Goal: Task Accomplishment & Management: Manage account settings

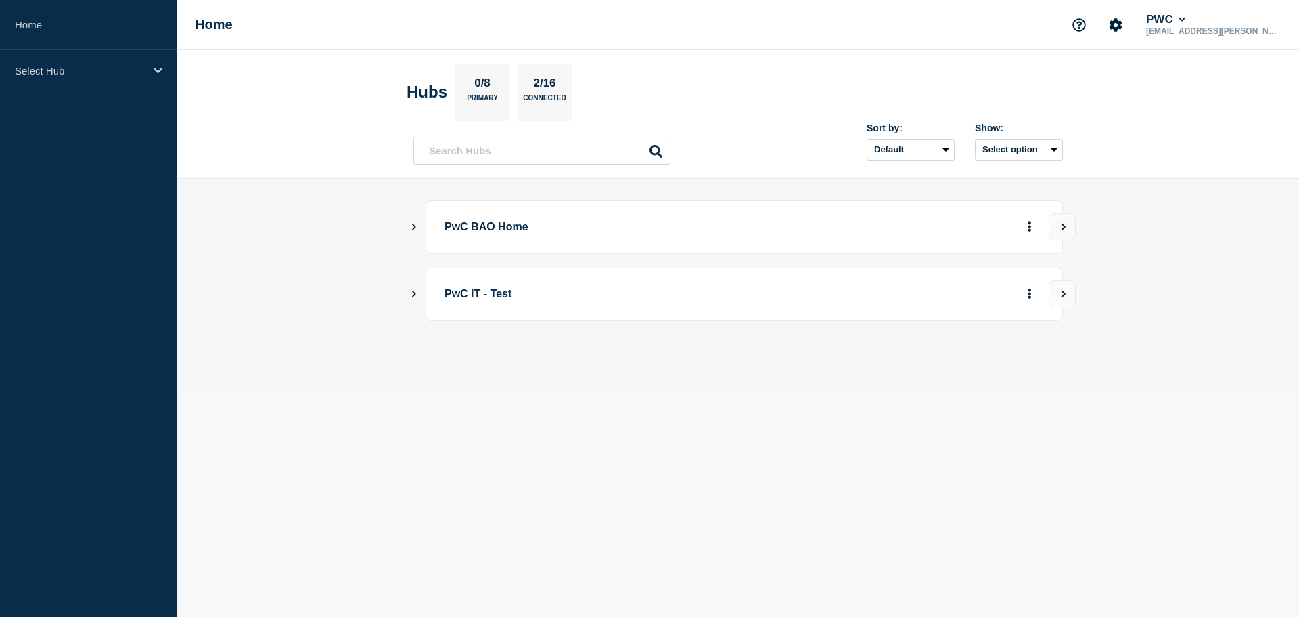
click at [413, 228] on icon "Show Connected Hubs" at bounding box center [413, 226] width 9 height 7
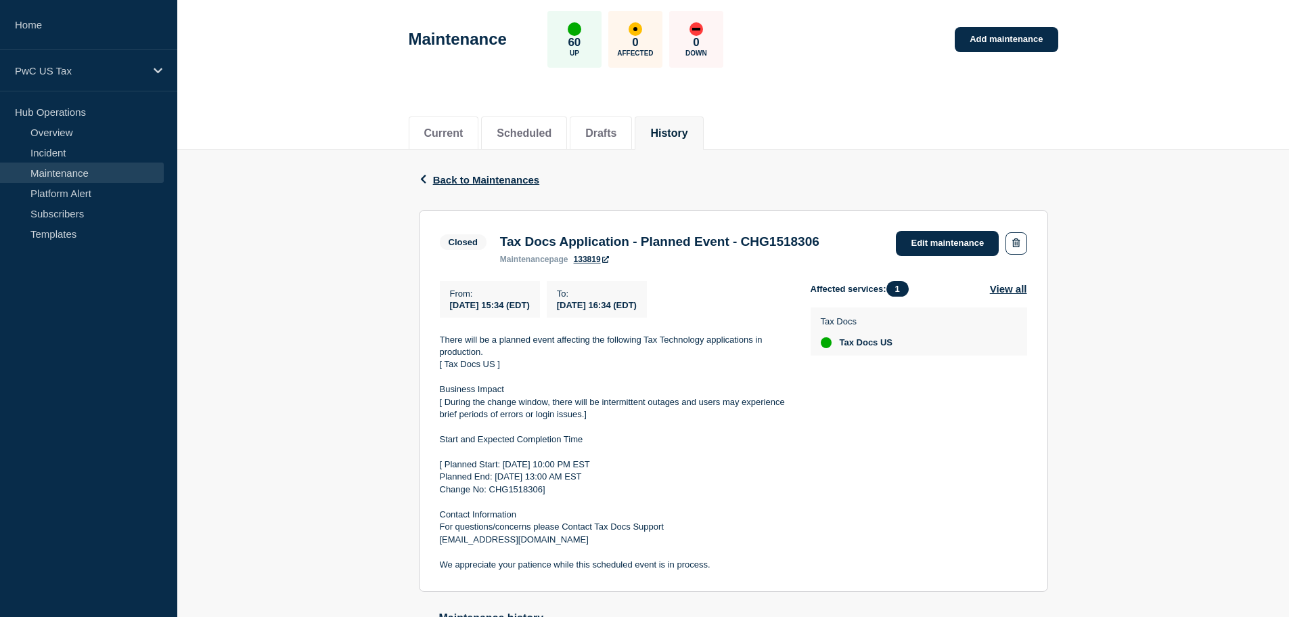
scroll to position [81, 0]
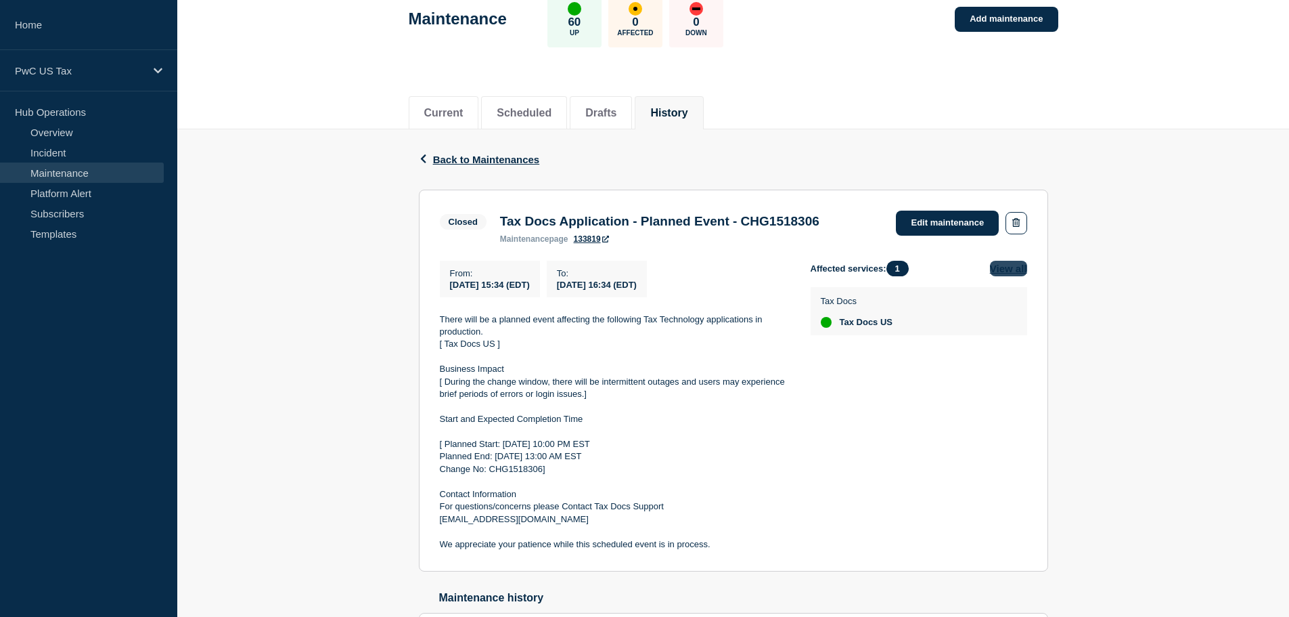
click at [1004, 276] on button "View all" at bounding box center [1008, 269] width 37 height 16
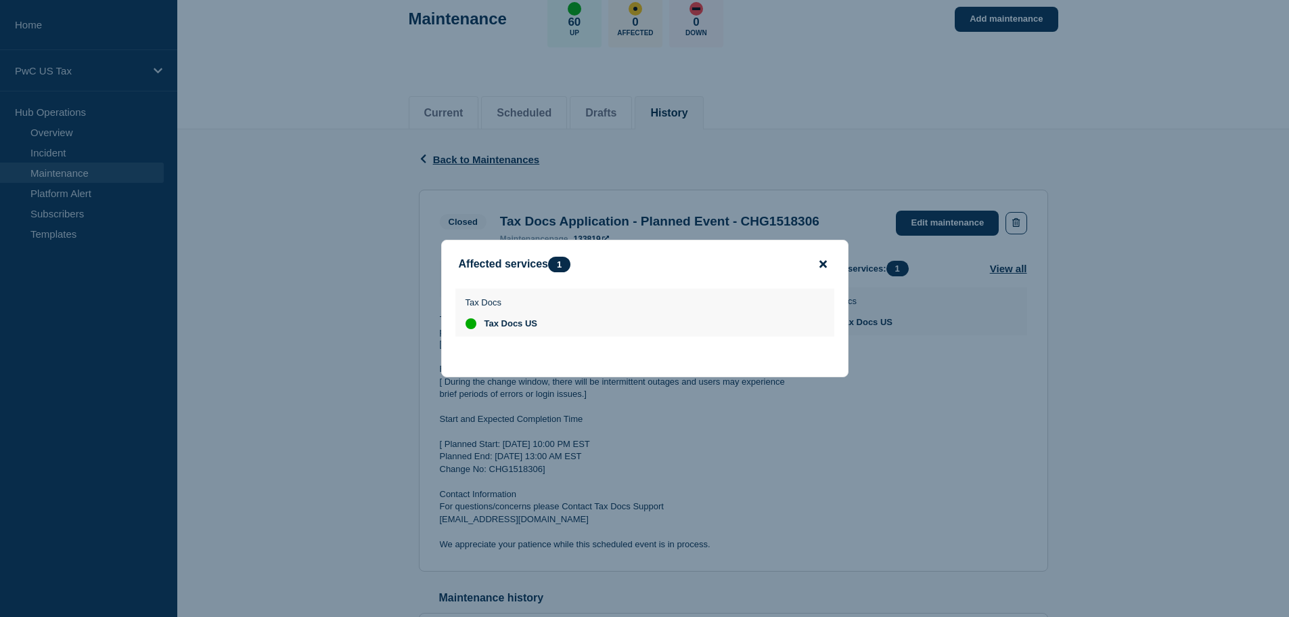
click at [825, 262] on icon "close button" at bounding box center [823, 264] width 7 height 7
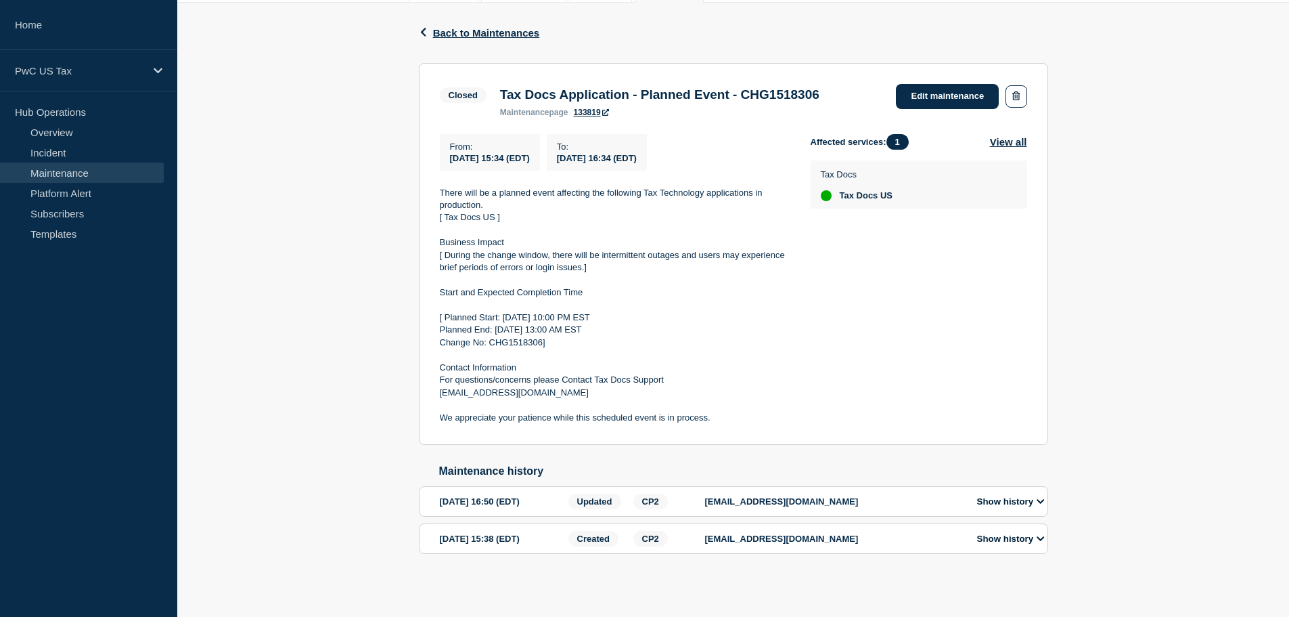
scroll to position [0, 0]
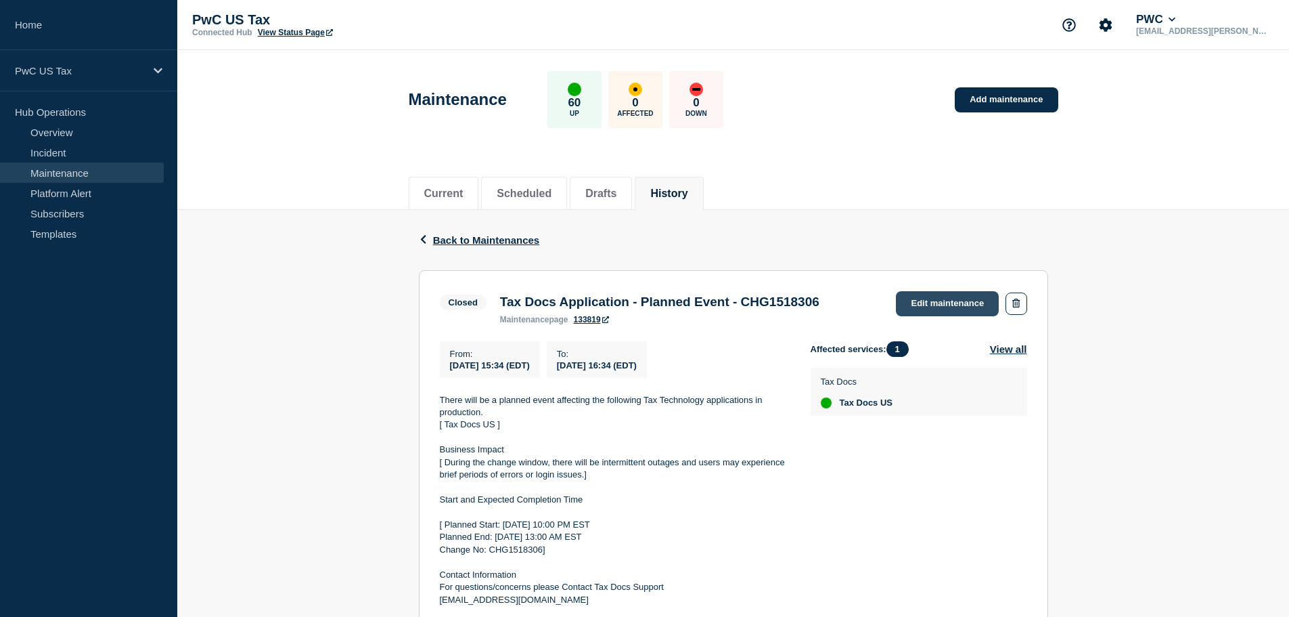
click at [954, 305] on link "Edit maintenance" at bounding box center [947, 303] width 103 height 25
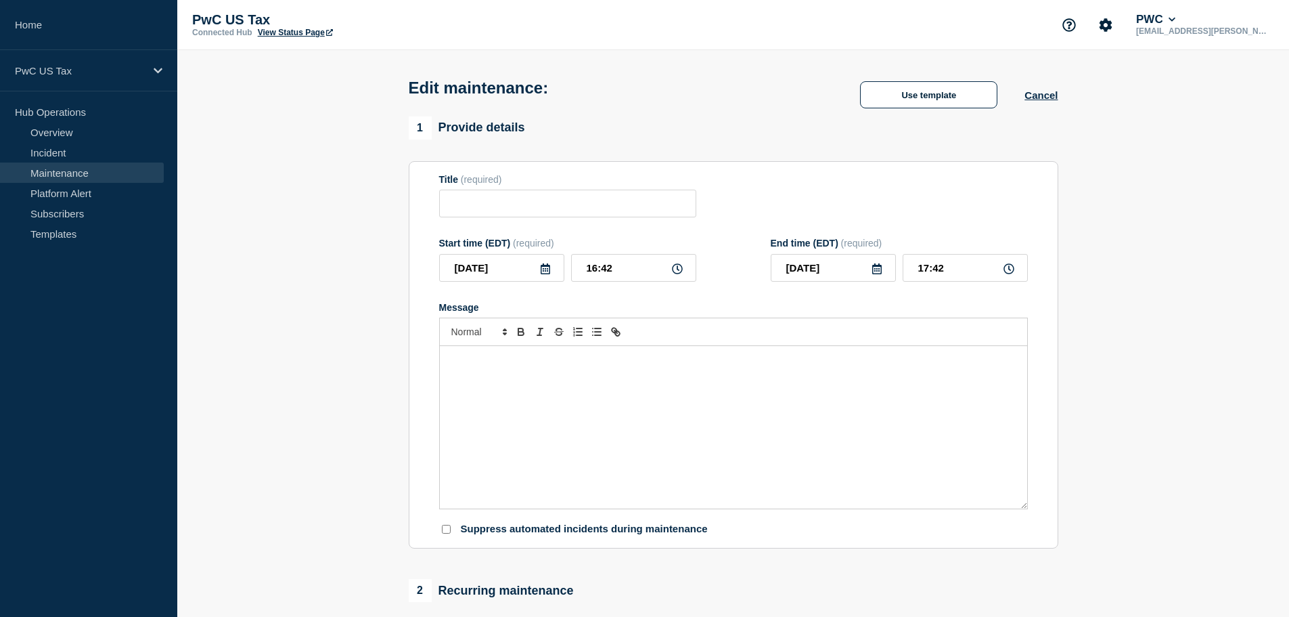
type input "Tax Docs Application - Planned Event - CHG1518306"
type input "[DATE]"
type input "15:34"
type input "[DATE]"
type input "16:34"
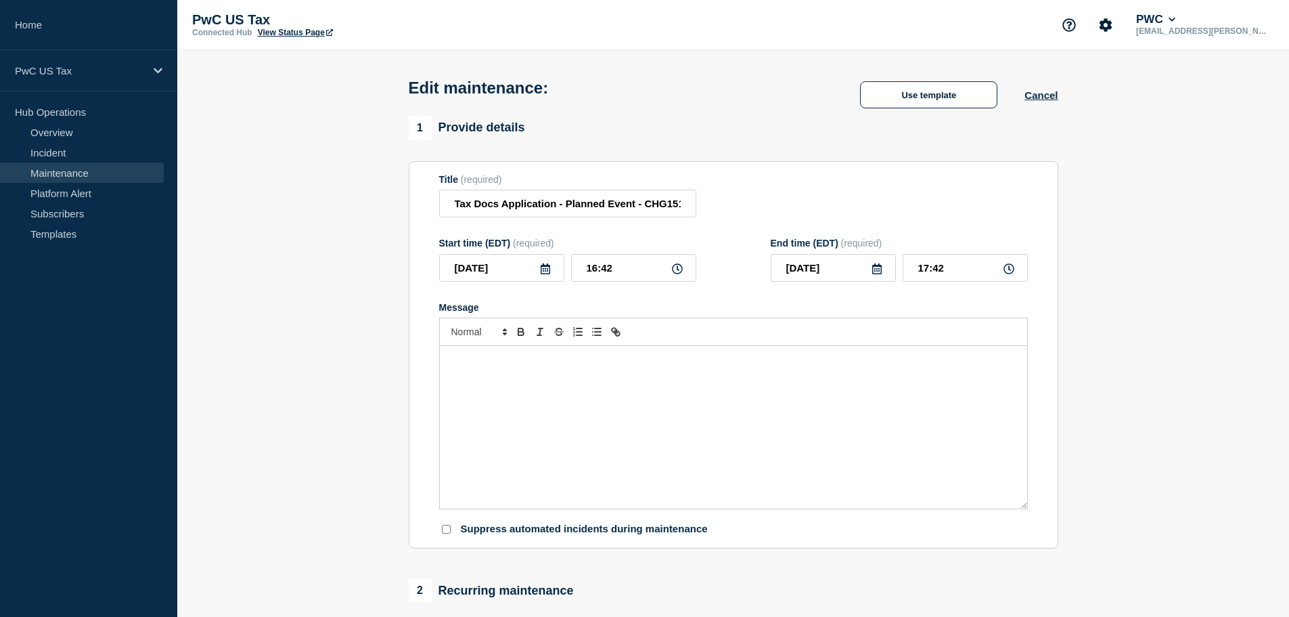
checkbox input "false"
